Goal: Task Accomplishment & Management: Manage account settings

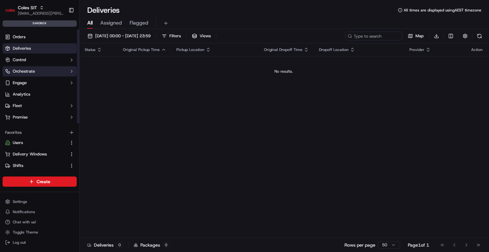
click at [33, 68] on span "Orchestrate" at bounding box center [24, 71] width 22 height 6
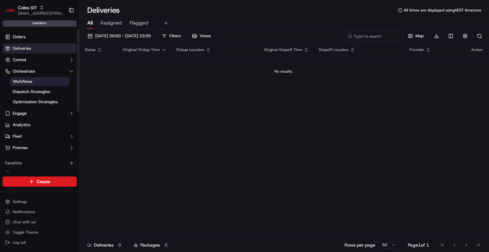
click at [33, 79] on link "Workflows" at bounding box center [39, 81] width 59 height 9
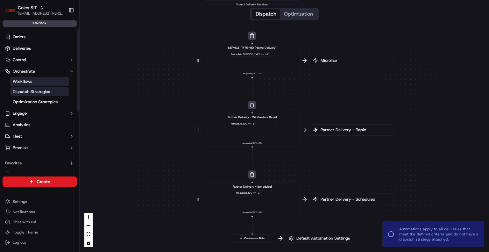
click at [39, 94] on span "Dispatch Strategies" at bounding box center [31, 92] width 37 height 6
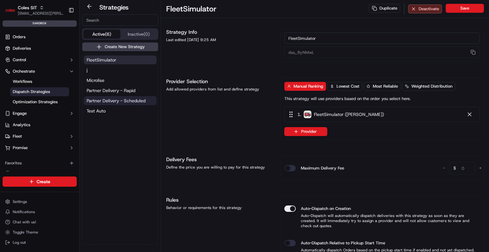
click at [123, 98] on span "Partner Delivery - Scheduled" at bounding box center [116, 100] width 59 height 6
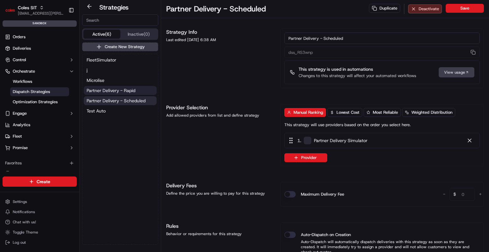
click at [128, 89] on span "Partner Delivery - Rapid" at bounding box center [111, 90] width 49 height 6
click at [119, 99] on span "Partner Delivery - Scheduled" at bounding box center [116, 100] width 59 height 6
click at [125, 88] on span "Partner Delivery - Rapid" at bounding box center [111, 90] width 49 height 6
click at [119, 98] on span "Partner Delivery - Scheduled" at bounding box center [116, 100] width 59 height 6
click at [122, 90] on span "Partner Delivery - Rapid" at bounding box center [111, 90] width 49 height 6
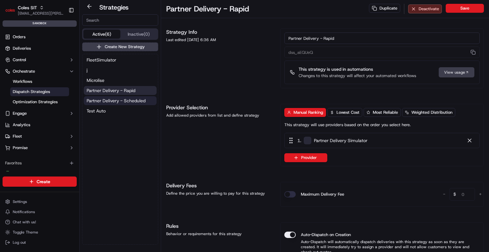
click at [119, 99] on span "Partner Delivery - Scheduled" at bounding box center [116, 100] width 59 height 6
click at [121, 90] on span "Partner Delivery - Rapid" at bounding box center [111, 90] width 49 height 6
click at [118, 97] on button "Partner Delivery - Scheduled" at bounding box center [120, 100] width 73 height 9
click at [122, 89] on span "Partner Delivery - Rapid" at bounding box center [111, 90] width 49 height 6
click at [34, 103] on span "Optimization Strategies" at bounding box center [35, 102] width 45 height 6
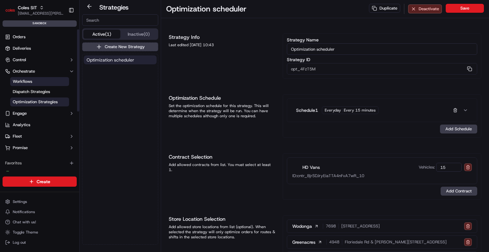
click at [35, 84] on link "Workflows" at bounding box center [39, 81] width 59 height 9
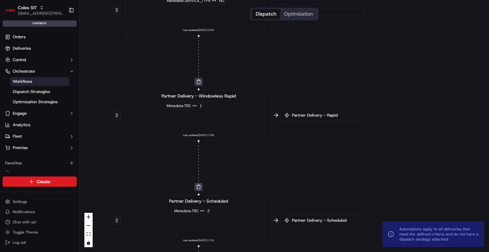
drag, startPoint x: 387, startPoint y: 169, endPoint x: 297, endPoint y: 154, distance: 91.5
click at [297, 154] on div "0 0 0 0 Order / Delivery Received SERVICE_TYPE=HD (Home Delivery) Metadata .SER…" at bounding box center [285, 126] width 410 height 252
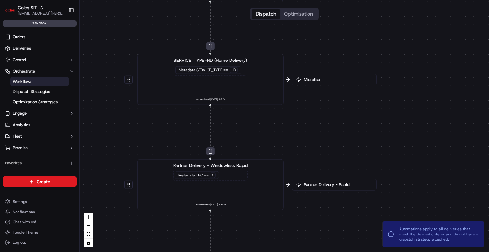
drag, startPoint x: 291, startPoint y: 150, endPoint x: 301, endPoint y: 217, distance: 67.7
click at [302, 219] on div "0 0 0 0 Order / Delivery Received SERVICE_TYPE=HD (Home Delivery) Metadata .SER…" at bounding box center [285, 126] width 410 height 252
click at [51, 56] on button "Control" at bounding box center [40, 60] width 74 height 10
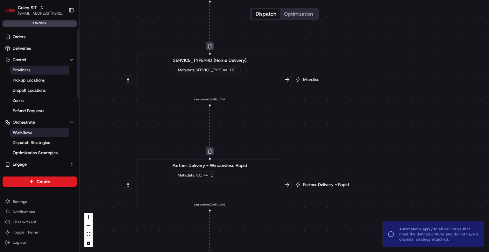
click at [47, 70] on link "Providers" at bounding box center [39, 70] width 59 height 9
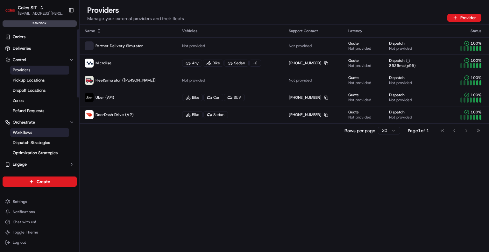
click at [35, 132] on link "Workflows" at bounding box center [39, 132] width 59 height 9
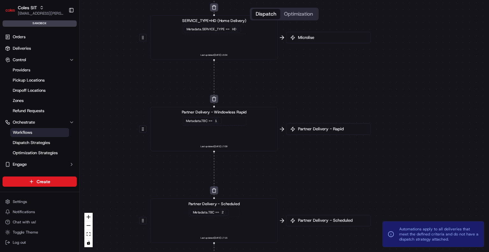
drag, startPoint x: 305, startPoint y: 154, endPoint x: 277, endPoint y: 158, distance: 28.6
click at [277, 158] on div "0 0 0 0 Order / Delivery Received SERVICE_TYPE=HD (Home Delivery) Metadata .SER…" at bounding box center [285, 126] width 410 height 252
click at [197, 122] on span "Metadata .TBC" at bounding box center [196, 120] width 21 height 4
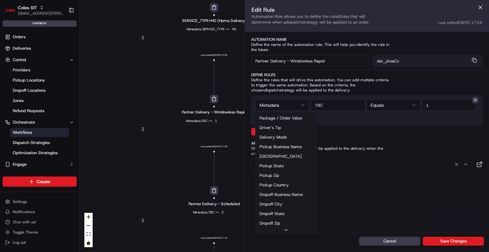
click at [302, 105] on html "Coles SIT [EMAIL_ADDRESS][PERSON_NAME][PERSON_NAME][DOMAIN_NAME] Toggle Sidebar…" at bounding box center [244, 126] width 489 height 252
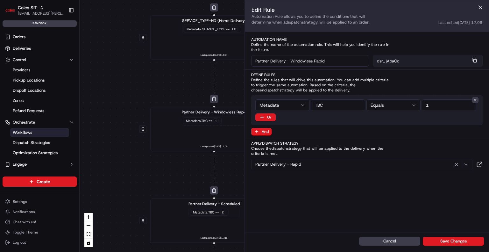
click at [332, 104] on input "string" at bounding box center [338, 104] width 54 height 11
click at [350, 103] on input "string" at bounding box center [338, 104] width 54 height 11
click at [394, 243] on button "Cancel" at bounding box center [389, 241] width 61 height 9
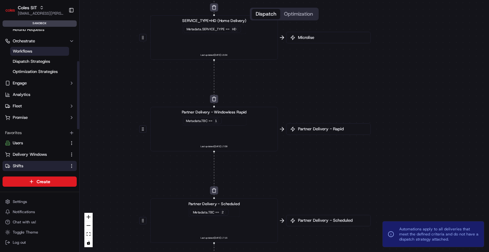
scroll to position [96, 0]
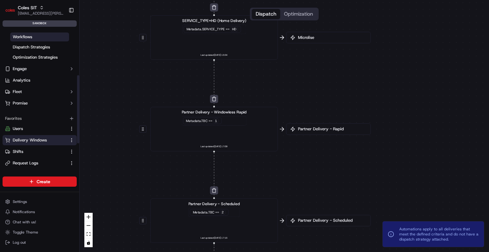
click at [29, 140] on span "Delivery Windows" at bounding box center [30, 140] width 34 height 6
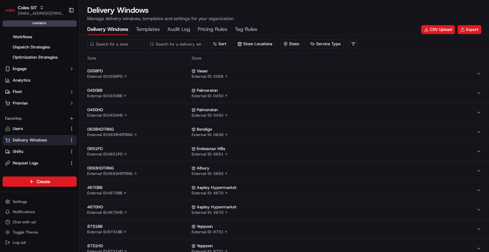
click at [152, 70] on span "0268PD" at bounding box center [138, 71] width 102 height 6
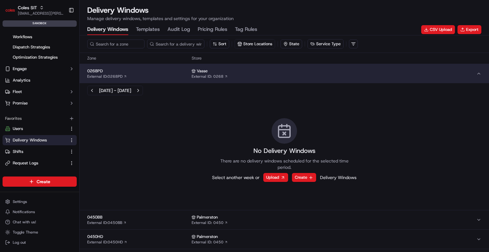
click at [152, 70] on span "0268PD" at bounding box center [138, 71] width 102 height 6
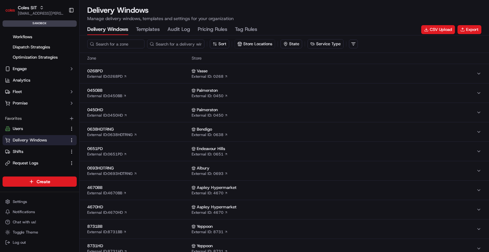
click at [152, 146] on span "0651PD" at bounding box center [138, 149] width 102 height 6
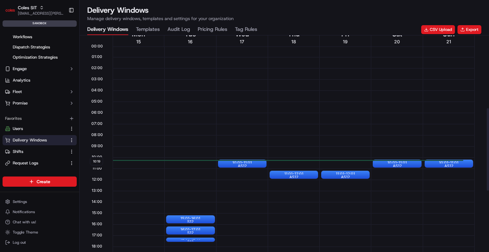
scroll to position [191, 0]
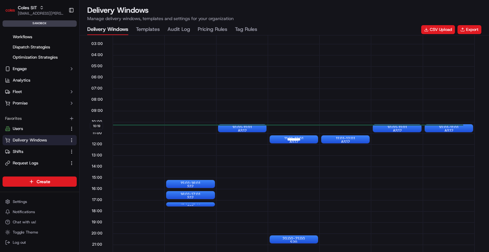
click at [276, 137] on div "11:01 - 12:01 AS12" at bounding box center [294, 139] width 48 height 8
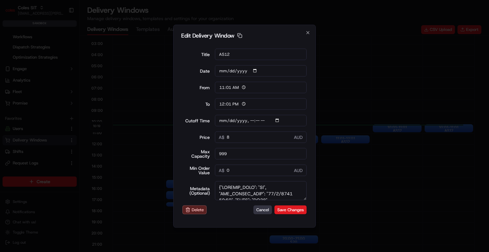
click at [264, 211] on button "Cancel" at bounding box center [263, 209] width 18 height 9
type input "[DATE]"
type input "10:19"
type input "11:19"
type input "[DATE]T11:40"
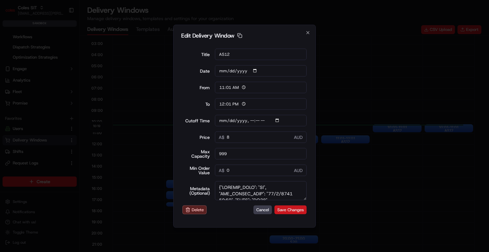
type input "0"
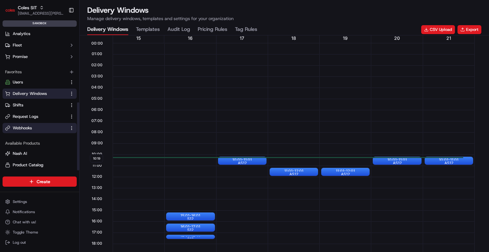
scroll to position [154, 0]
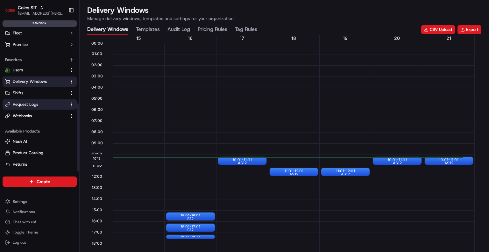
click at [19, 103] on span "Request Logs" at bounding box center [25, 105] width 25 height 6
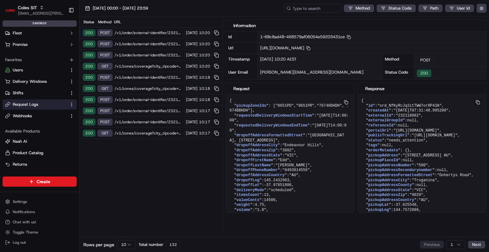
click at [149, 32] on span "/v1/order/external-identifier/232118082/delivery-window" at bounding box center [149, 32] width 68 height 5
drag, startPoint x: 240, startPoint y: 108, endPoint x: 252, endPoint y: 109, distance: 12.5
click at [275, 108] on span ""0651PD"" at bounding box center [284, 106] width 18 height 4
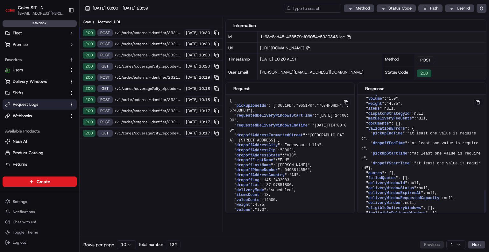
scroll to position [360, 0]
click at [479, 98] on button at bounding box center [478, 102] width 9 height 8
click at [482, 101] on button at bounding box center [478, 102] width 9 height 8
click at [479, 101] on button at bounding box center [478, 102] width 9 height 8
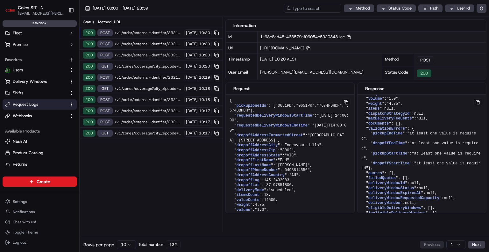
click at [155, 201] on div "Status Method URL 200 POST /v1/order/external-identifier/232118082/delivery-win…" at bounding box center [151, 124] width 143 height 215
click at [25, 202] on html "Coles SIT [EMAIL_ADDRESS][PERSON_NAME][PERSON_NAME][DOMAIN_NAME] Toggle Sidebar…" at bounding box center [244, 126] width 489 height 252
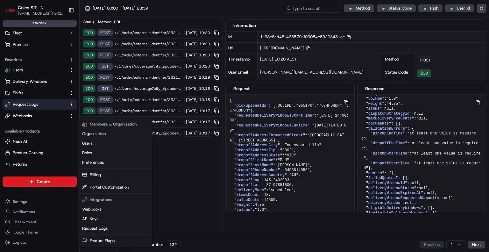
click at [15, 105] on html "Coles SIT [EMAIL_ADDRESS][PERSON_NAME][PERSON_NAME][DOMAIN_NAME] Toggle Sidebar…" at bounding box center [244, 126] width 489 height 252
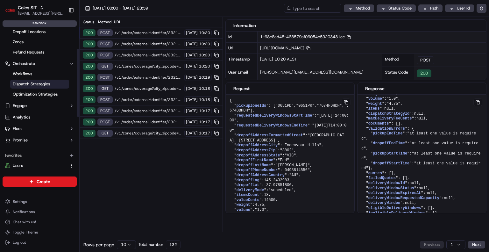
scroll to position [0, 0]
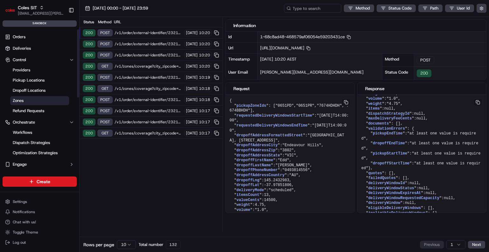
click at [28, 100] on link "Zones" at bounding box center [39, 100] width 59 height 9
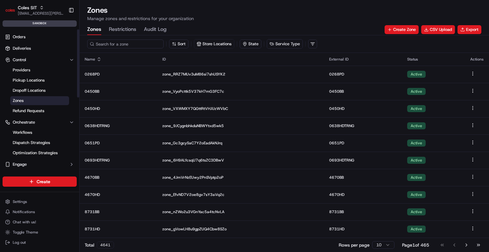
click at [126, 43] on input at bounding box center [125, 43] width 76 height 9
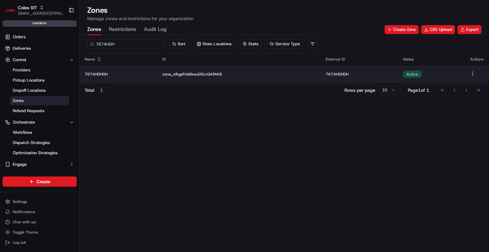
type input "7674HDH"
click at [99, 74] on p "7674HDHDH" at bounding box center [119, 74] width 68 height 5
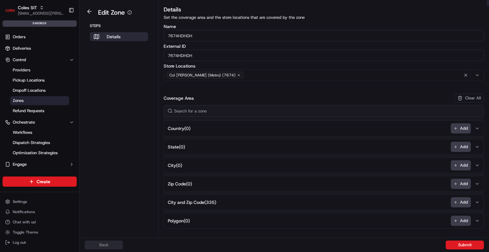
click at [304, 72] on div "Col [PERSON_NAME] (Metro) (7674)" at bounding box center [323, 75] width 317 height 10
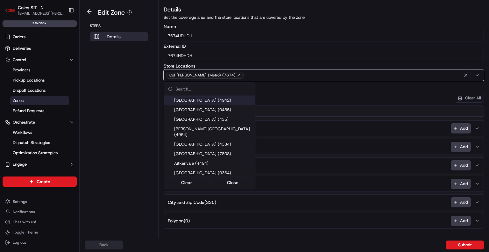
click at [304, 72] on html "Coles SIT [EMAIL_ADDRESS][PERSON_NAME][PERSON_NAME][DOMAIN_NAME] Toggle Sidebar…" at bounding box center [244, 126] width 489 height 252
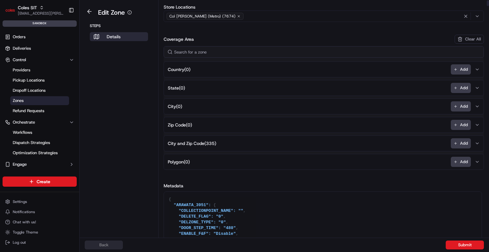
scroll to position [64, 0]
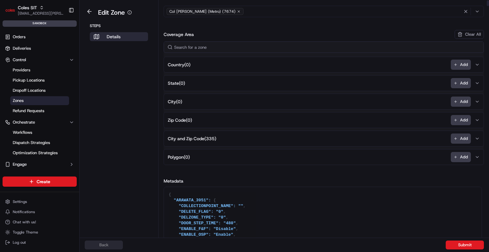
click at [476, 137] on icon "button" at bounding box center [477, 138] width 5 height 5
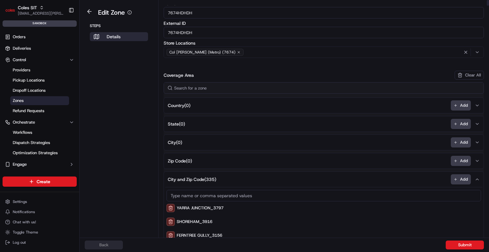
scroll to position [0, 0]
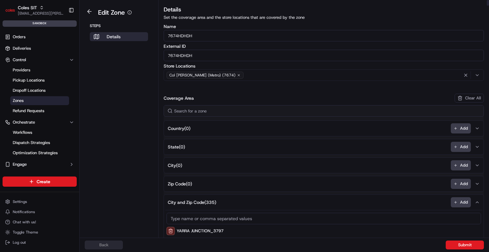
drag, startPoint x: 205, startPoint y: 57, endPoint x: 157, endPoint y: 53, distance: 48.6
click at [157, 53] on div "Edit Zone Steps Details Details Set the coverage area and the store locations t…" at bounding box center [285, 119] width 410 height 238
click at [87, 11] on button at bounding box center [89, 12] width 15 height 8
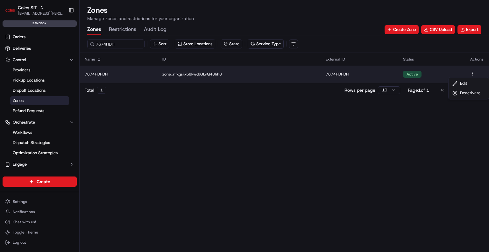
click at [474, 73] on html "Coles SIT [EMAIL_ADDRESS][PERSON_NAME][PERSON_NAME][DOMAIN_NAME] Toggle Sidebar…" at bounding box center [244, 126] width 489 height 252
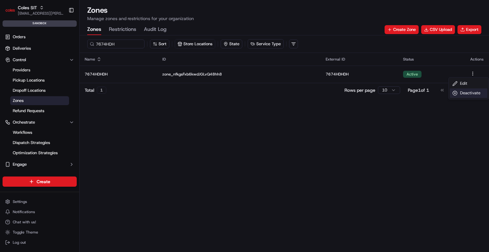
click at [462, 94] on div "Deactivate" at bounding box center [469, 93] width 38 height 10
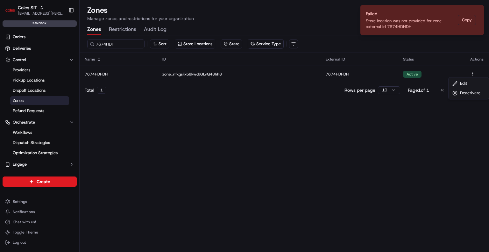
click at [121, 42] on html "Coles SIT [EMAIL_ADDRESS][PERSON_NAME][PERSON_NAME][DOMAIN_NAME] Toggle Sidebar…" at bounding box center [244, 126] width 489 height 252
click at [479, 10] on icon "Notifications (F8)" at bounding box center [478, 10] width 3 height 3
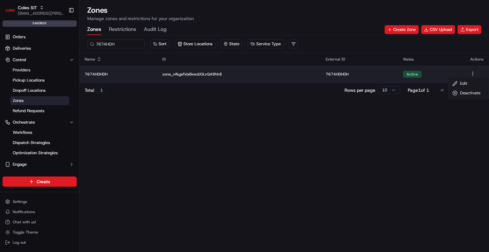
click at [470, 74] on html "Coles SIT [EMAIL_ADDRESS][PERSON_NAME][PERSON_NAME][DOMAIN_NAME] Toggle Sidebar…" at bounding box center [244, 126] width 489 height 252
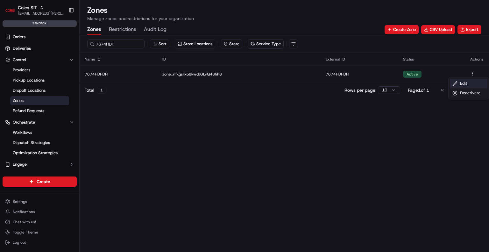
click at [467, 83] on div "Edit" at bounding box center [469, 84] width 38 height 10
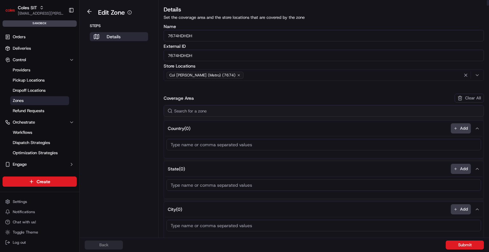
click at [238, 75] on icon "button" at bounding box center [239, 75] width 4 height 4
click at [224, 74] on div "Select location" at bounding box center [323, 75] width 317 height 6
click at [224, 74] on html "Coles SIT [EMAIL_ADDRESS][PERSON_NAME][PERSON_NAME][DOMAIN_NAME] Toggle Sidebar…" at bounding box center [244, 126] width 489 height 252
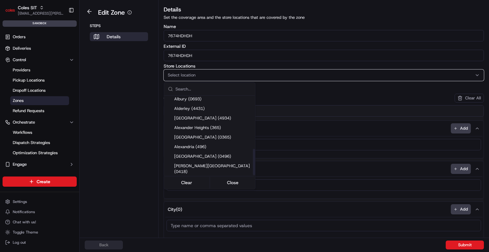
scroll to position [159, 0]
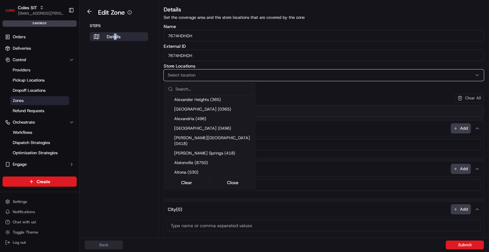
click at [114, 73] on html "Coles SIT [EMAIL_ADDRESS][PERSON_NAME][PERSON_NAME][DOMAIN_NAME] Toggle Sidebar…" at bounding box center [244, 126] width 489 height 252
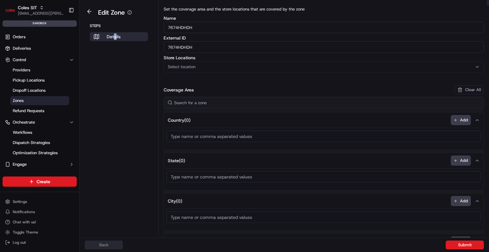
scroll to position [0, 0]
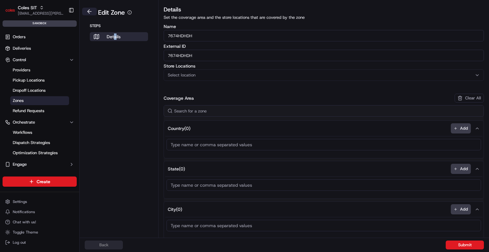
click at [90, 11] on button at bounding box center [89, 12] width 15 height 8
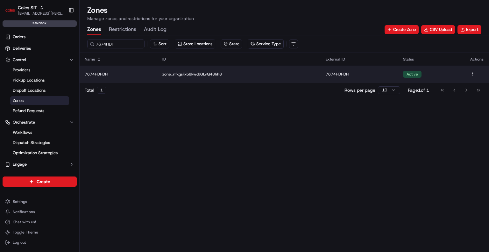
click at [195, 73] on p "zone_nfkgsFxb6kwdJGLvQ48hh8" at bounding box center [238, 74] width 153 height 5
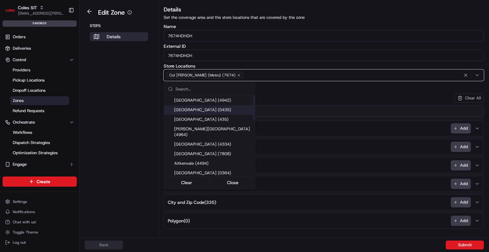
click at [133, 90] on html "Coles SIT [EMAIL_ADDRESS][PERSON_NAME][PERSON_NAME][DOMAIN_NAME] Toggle Sidebar…" at bounding box center [244, 126] width 489 height 252
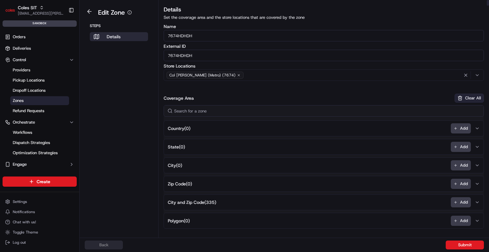
click at [472, 97] on button "Clear All" at bounding box center [469, 98] width 29 height 9
click at [467, 98] on button "Clear All" at bounding box center [469, 98] width 29 height 9
click at [239, 75] on icon "button" at bounding box center [239, 75] width 4 height 4
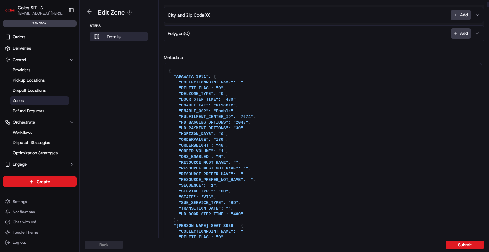
scroll to position [96, 0]
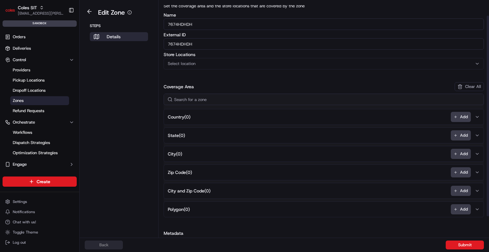
scroll to position [0, 0]
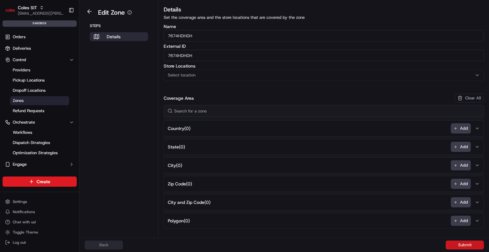
click at [465, 248] on button "Submit" at bounding box center [465, 244] width 38 height 9
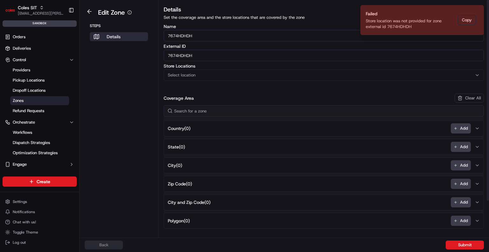
click at [281, 77] on div "Select location" at bounding box center [323, 75] width 317 height 6
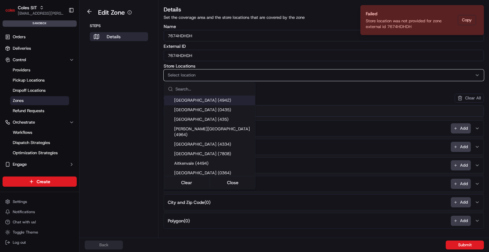
click at [348, 85] on html "Coles SIT [EMAIL_ADDRESS][PERSON_NAME][PERSON_NAME][DOMAIN_NAME] Toggle Sidebar…" at bounding box center [244, 126] width 489 height 252
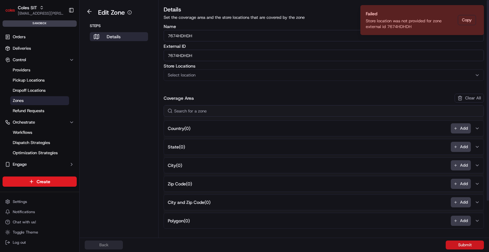
click at [465, 248] on button "Submit" at bounding box center [465, 244] width 38 height 9
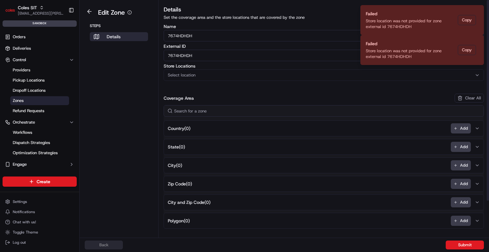
click at [352, 99] on div "Coverage Area Clear All" at bounding box center [324, 98] width 320 height 9
click at [254, 96] on div "Coverage Area Clear All" at bounding box center [324, 98] width 320 height 9
click at [88, 10] on button at bounding box center [89, 12] width 15 height 8
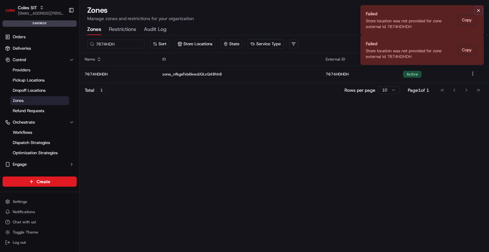
click at [479, 9] on icon "Notifications (F8)" at bounding box center [478, 10] width 5 height 5
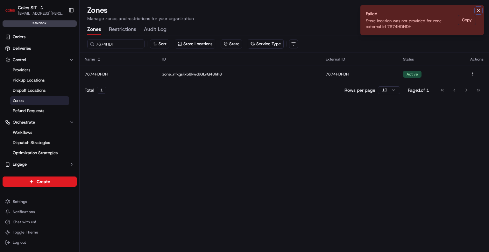
click at [477, 10] on icon "Notifications (F8)" at bounding box center [478, 10] width 5 height 5
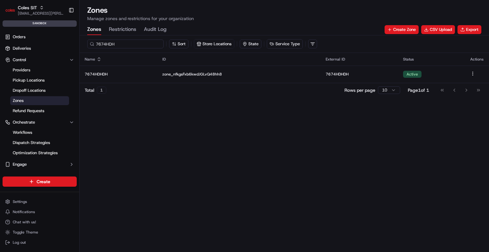
click at [121, 45] on input "7674HDH" at bounding box center [125, 43] width 76 height 9
type input "7"
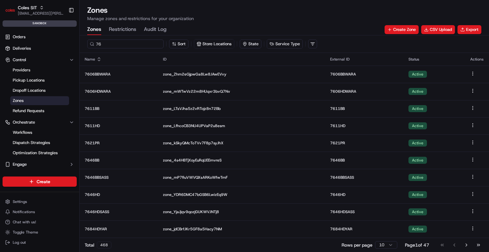
click at [117, 44] on input "76" at bounding box center [125, 43] width 76 height 9
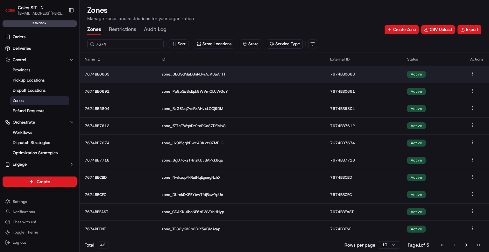
type input "7674"
click at [472, 74] on html "Coles SIT [EMAIL_ADDRESS][PERSON_NAME][PERSON_NAME][DOMAIN_NAME] Toggle Sidebar…" at bounding box center [244, 126] width 489 height 252
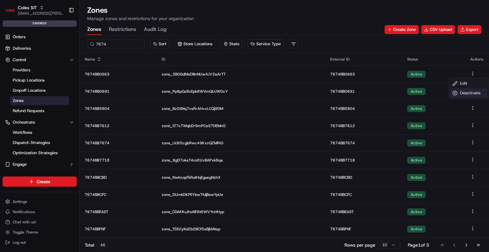
click at [466, 94] on div "Deactivate" at bounding box center [469, 93] width 38 height 10
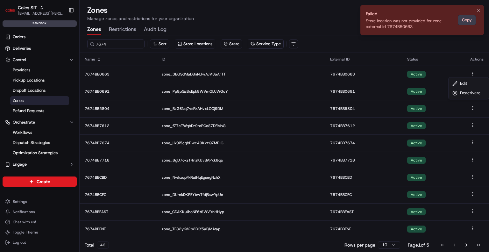
click at [469, 19] on button "Copy" at bounding box center [467, 20] width 18 height 10
click at [120, 75] on html "Coles SIT [EMAIL_ADDRESS][PERSON_NAME][PERSON_NAME][DOMAIN_NAME] Toggle Sidebar…" at bounding box center [244, 126] width 489 height 252
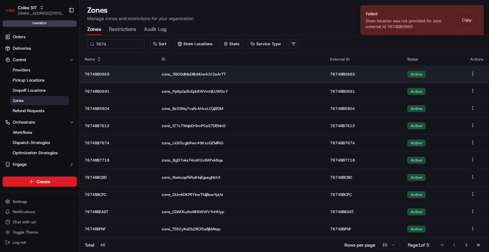
click at [124, 75] on p "7674BB0663" at bounding box center [118, 74] width 67 height 5
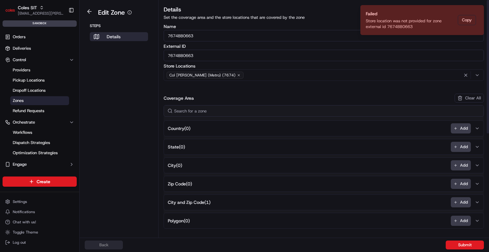
click at [141, 89] on aside "Edit Zone Steps Details" at bounding box center [119, 119] width 79 height 238
click at [240, 88] on div "Name 7674BB0663 External ID 7674BB0663 Store Locations Col [PERSON_NAME] Fulfil…" at bounding box center [324, 222] width 320 height 397
click at [322, 84] on div "Name 7674BB0663 External ID 7674BB0663 Store Locations Col [PERSON_NAME] Fulfil…" at bounding box center [324, 222] width 320 height 397
click at [86, 10] on button at bounding box center [89, 12] width 15 height 8
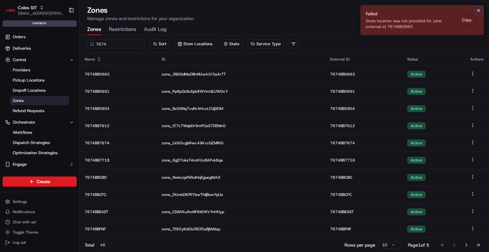
click at [480, 11] on icon "Notifications (F8)" at bounding box center [478, 10] width 5 height 5
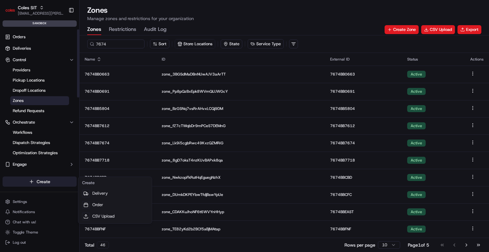
click at [35, 183] on html "Coles SIT [EMAIL_ADDRESS][PERSON_NAME][PERSON_NAME][DOMAIN_NAME] Toggle Sidebar…" at bounding box center [244, 126] width 489 height 252
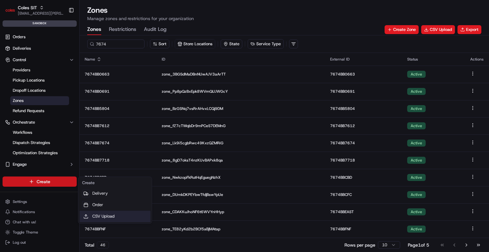
click at [111, 218] on link "CSV Upload" at bounding box center [115, 216] width 71 height 11
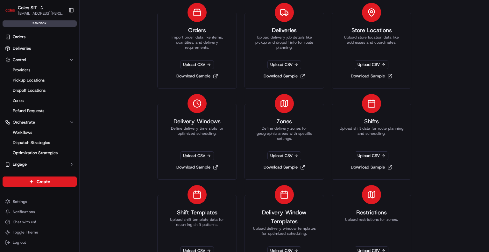
scroll to position [50, 0]
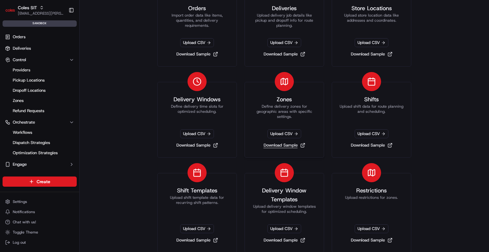
click at [262, 146] on link "Download Sample" at bounding box center [284, 145] width 47 height 9
click at [128, 121] on div "CSV Upload Select what resource you want to upload Orders Import order data lik…" at bounding box center [285, 126] width 410 height 252
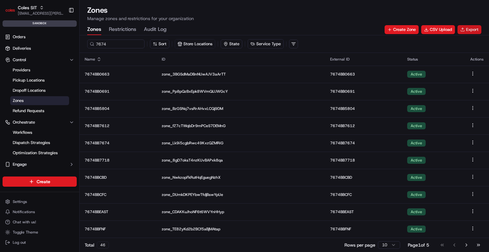
click at [469, 30] on button "Export" at bounding box center [470, 29] width 24 height 9
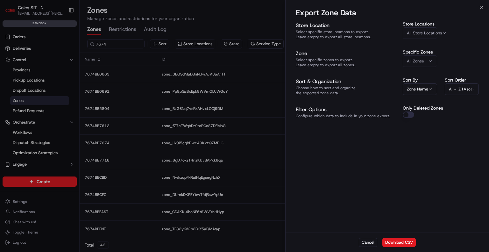
click at [424, 32] on span "All Store Locations" at bounding box center [424, 33] width 35 height 6
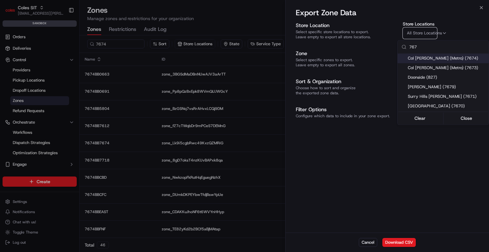
type input "767"
click at [463, 60] on span "Col [PERSON_NAME] (Metro) (7674)" at bounding box center [447, 58] width 78 height 6
click at [457, 68] on span "Col [PERSON_NAME] (Metro) (7673)" at bounding box center [447, 68] width 78 height 6
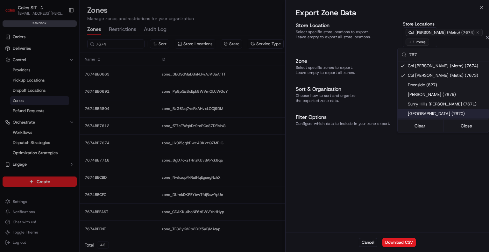
click at [426, 171] on div at bounding box center [244, 126] width 489 height 252
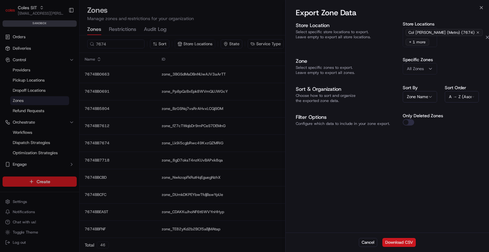
click at [402, 246] on button "Download CSV" at bounding box center [399, 242] width 33 height 9
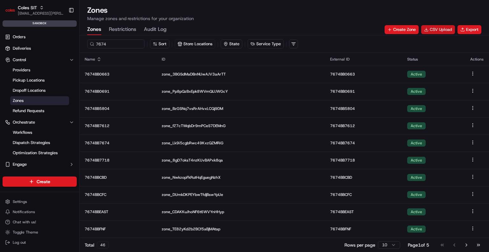
click at [445, 30] on button "CSV Upload" at bounding box center [438, 29] width 34 height 9
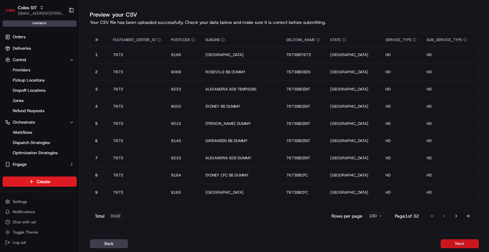
click at [456, 242] on button "Next" at bounding box center [460, 243] width 38 height 9
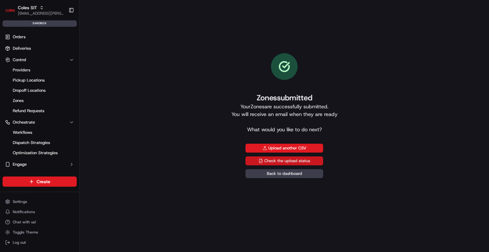
click at [291, 163] on link "Check the upload status" at bounding box center [285, 160] width 78 height 9
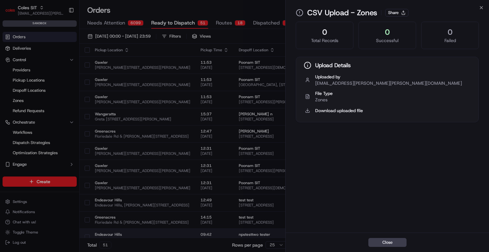
drag, startPoint x: 379, startPoint y: 241, endPoint x: 357, endPoint y: 235, distance: 22.6
click at [379, 241] on button "Close" at bounding box center [387, 242] width 38 height 9
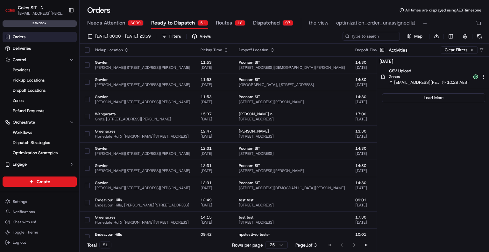
click at [434, 204] on div "[DATE] CSV Upload Zones [EMAIL_ADDRESS][PERSON_NAME][PERSON_NAME][DOMAIN_NAME] …" at bounding box center [433, 155] width 112 height 197
